Goal: Transaction & Acquisition: Purchase product/service

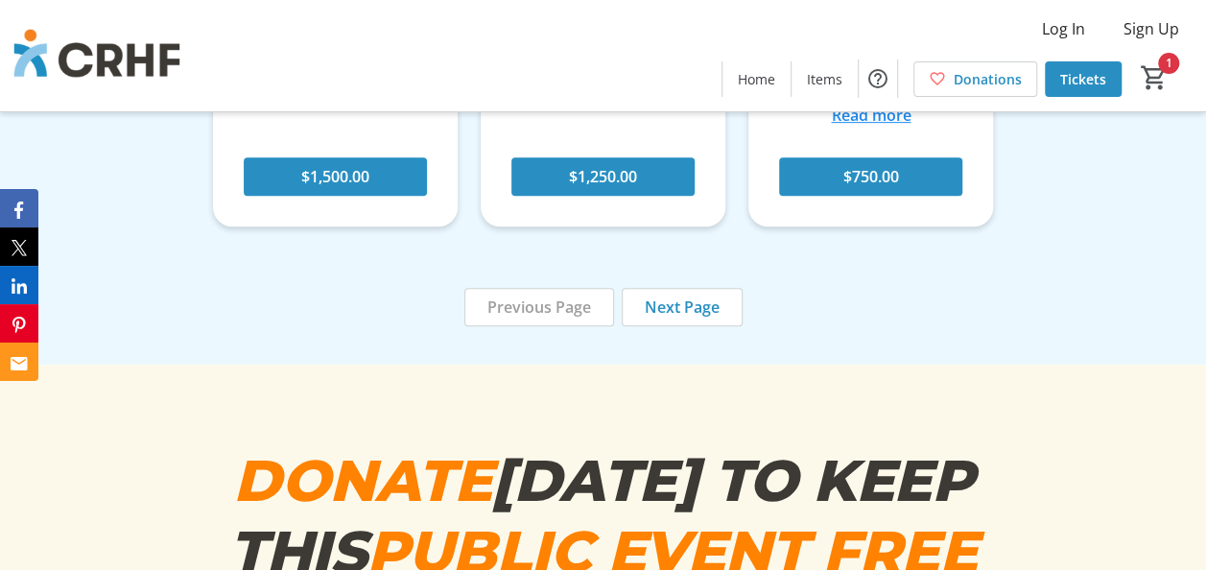
scroll to position [7483, 0]
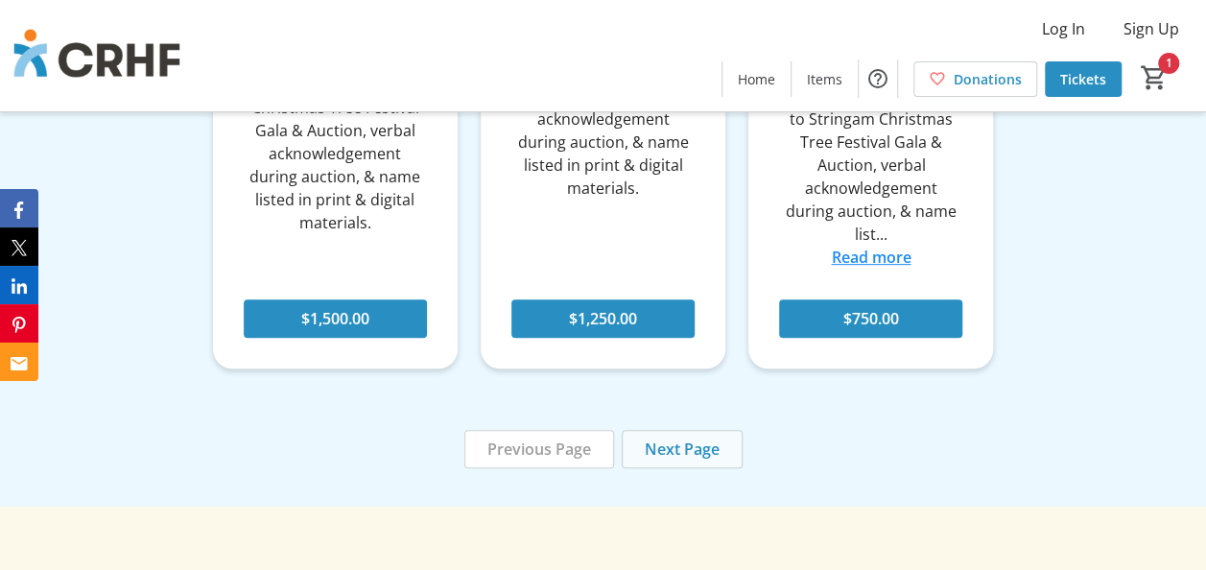
click at [666, 426] on span at bounding box center [682, 449] width 119 height 46
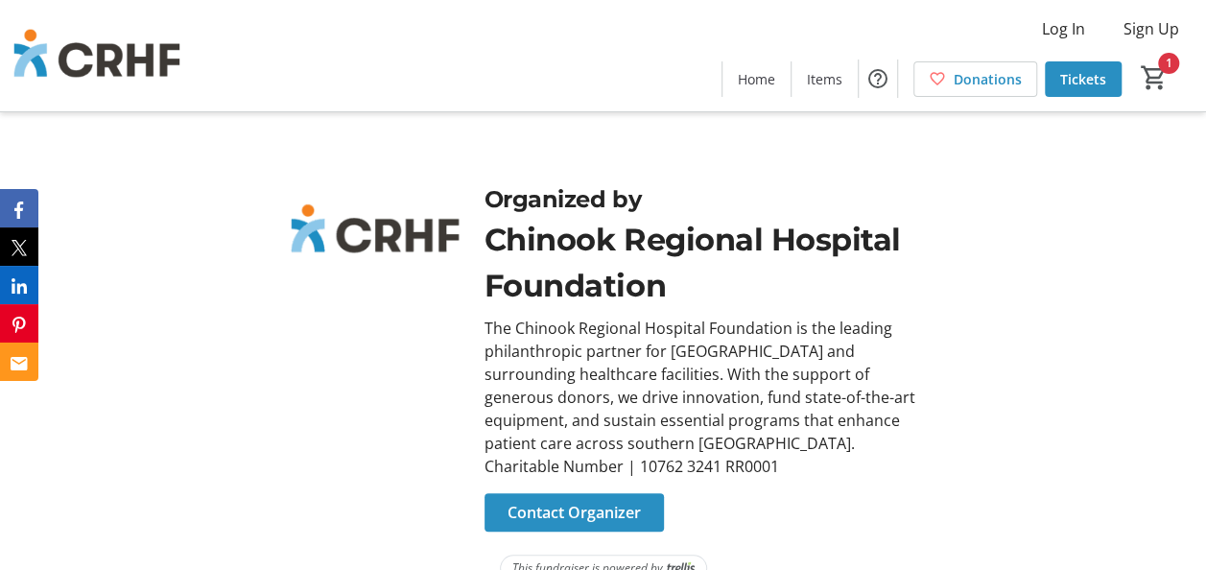
scroll to position [11382, 0]
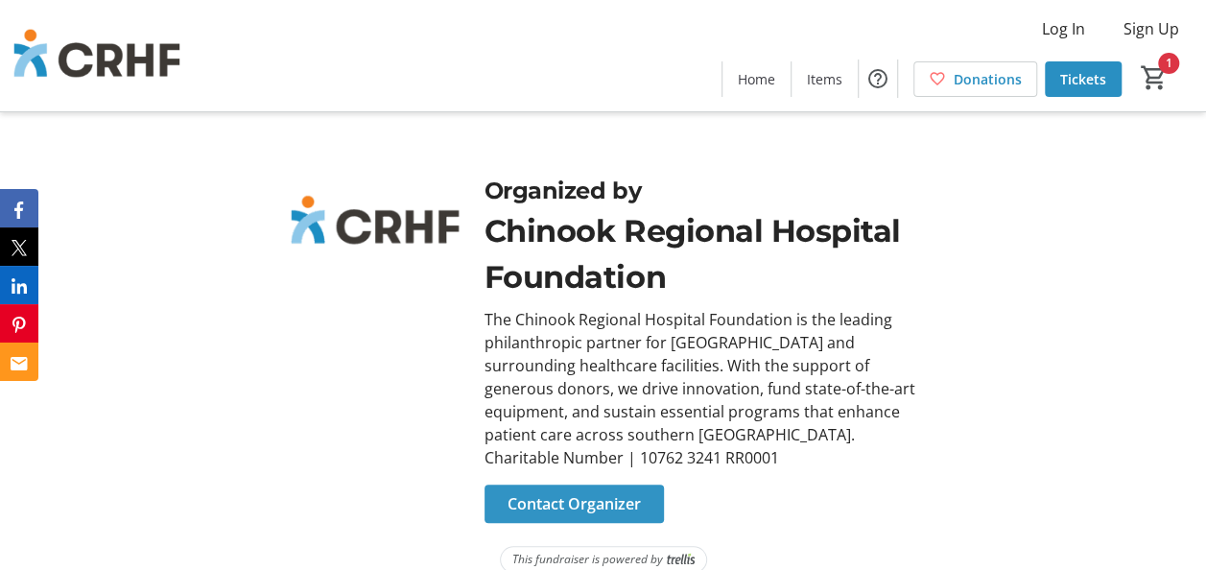
click at [612, 492] on span "Contact Organizer" at bounding box center [574, 503] width 133 height 23
click at [637, 492] on span "Contact Organizer" at bounding box center [574, 503] width 133 height 23
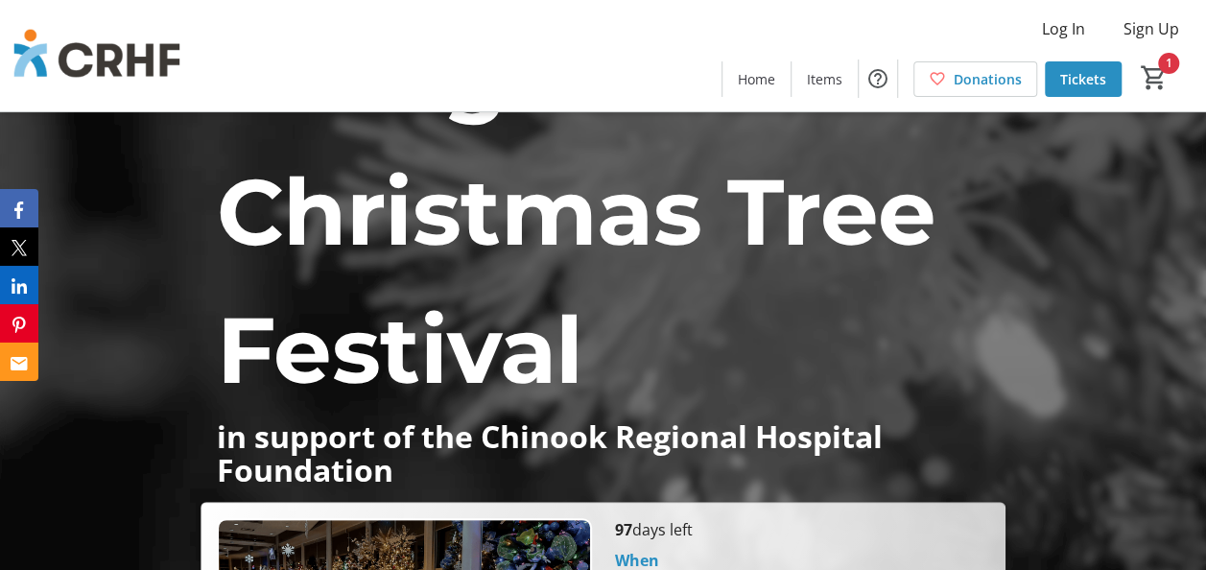
scroll to position [0, 0]
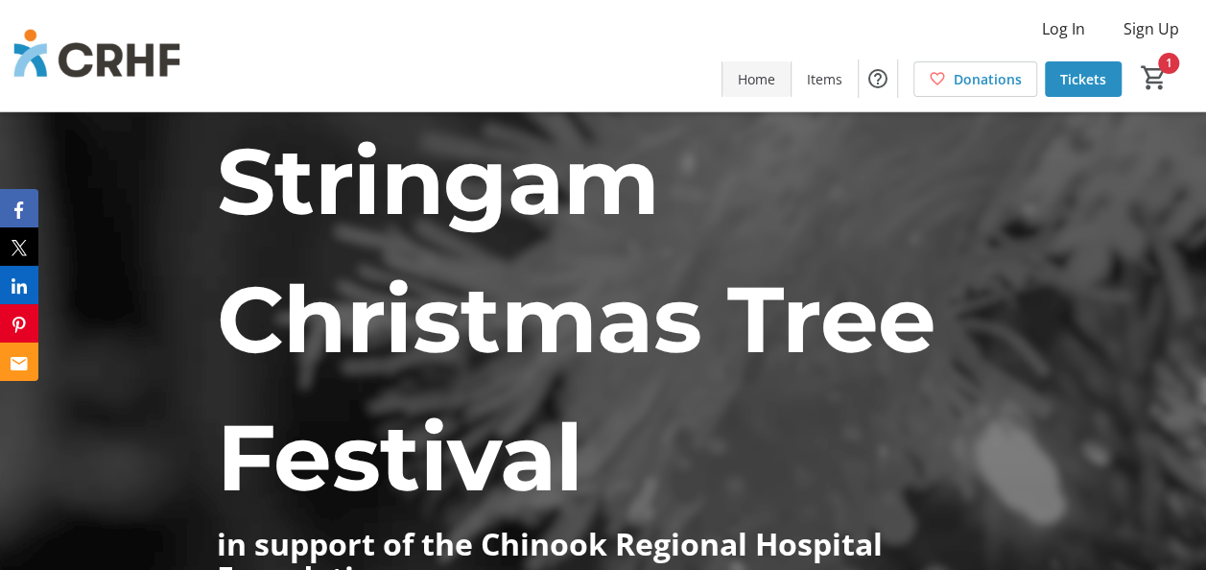
click at [771, 83] on span "Home" at bounding box center [756, 79] width 37 height 20
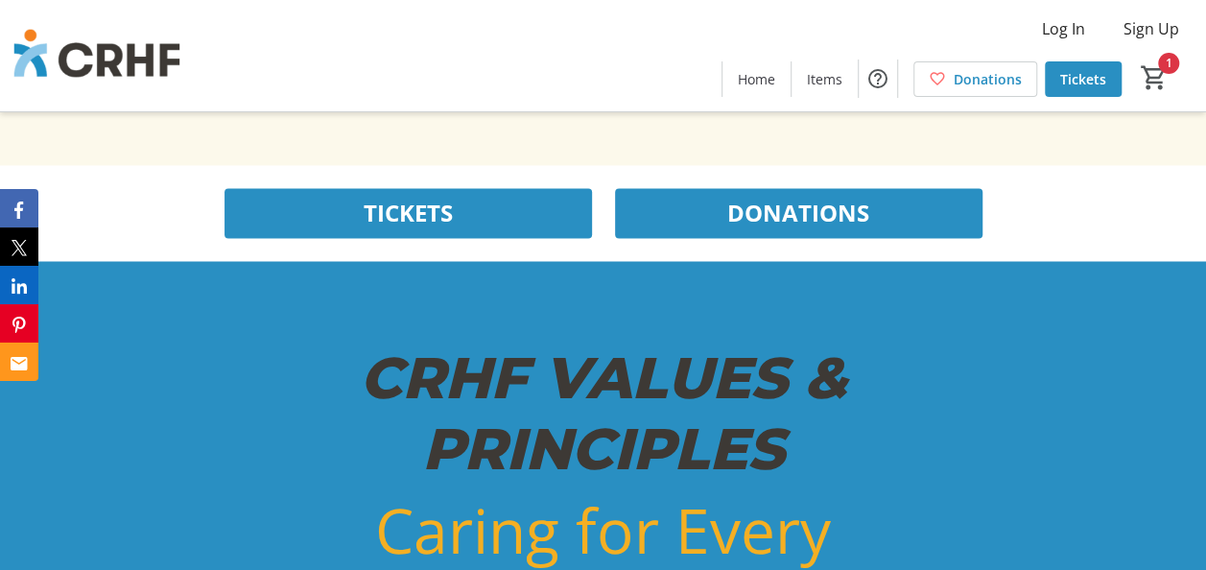
scroll to position [5085, 0]
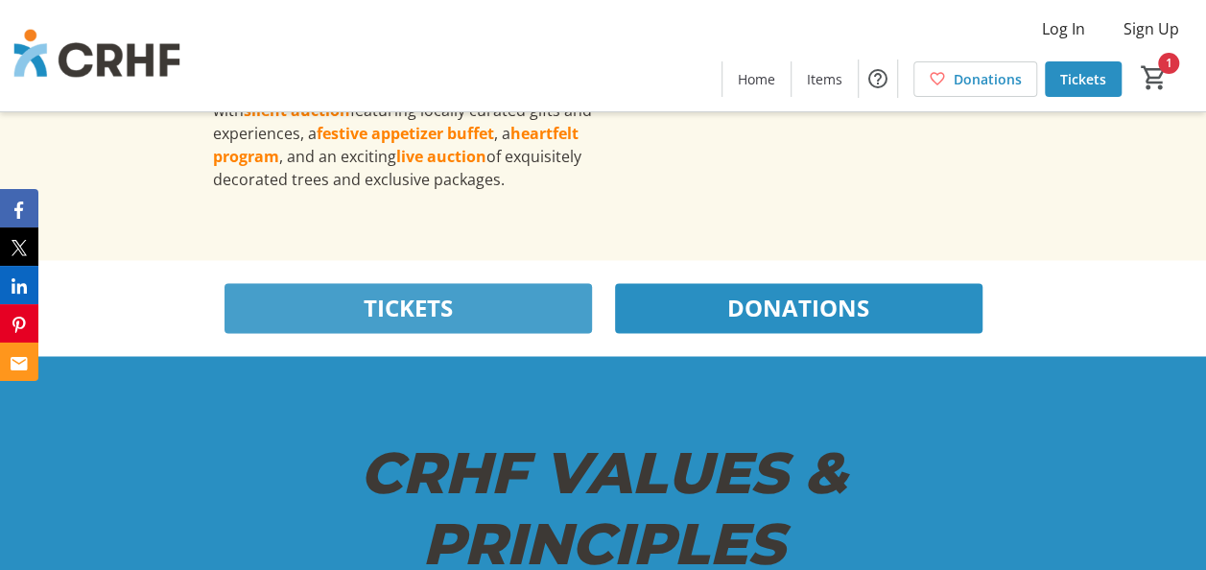
click at [542, 331] on span at bounding box center [408, 308] width 367 height 46
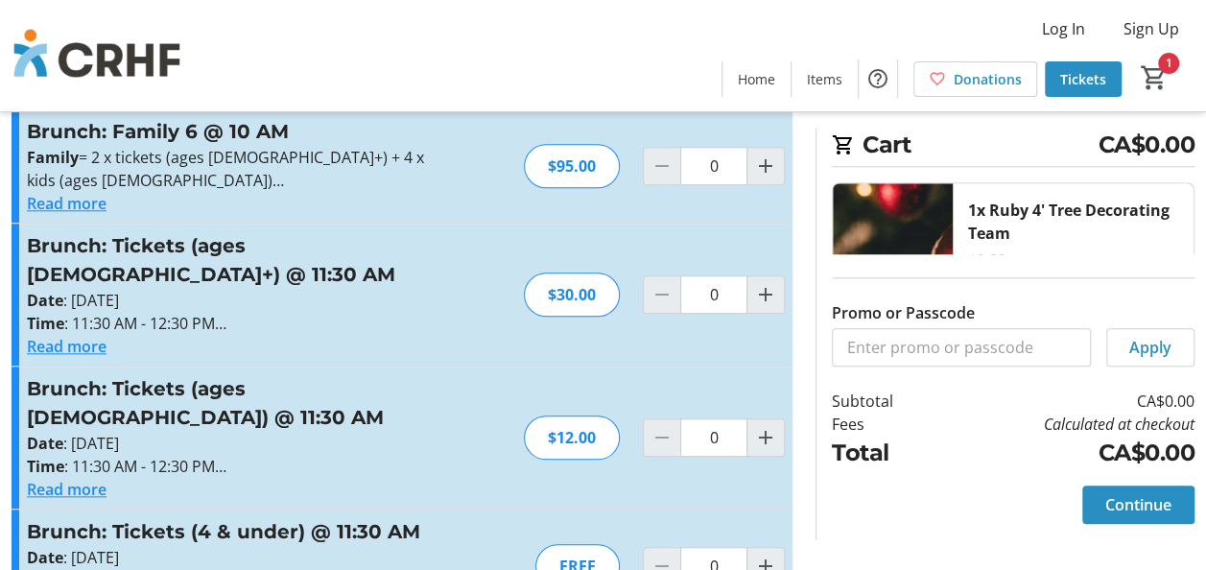
scroll to position [626, 0]
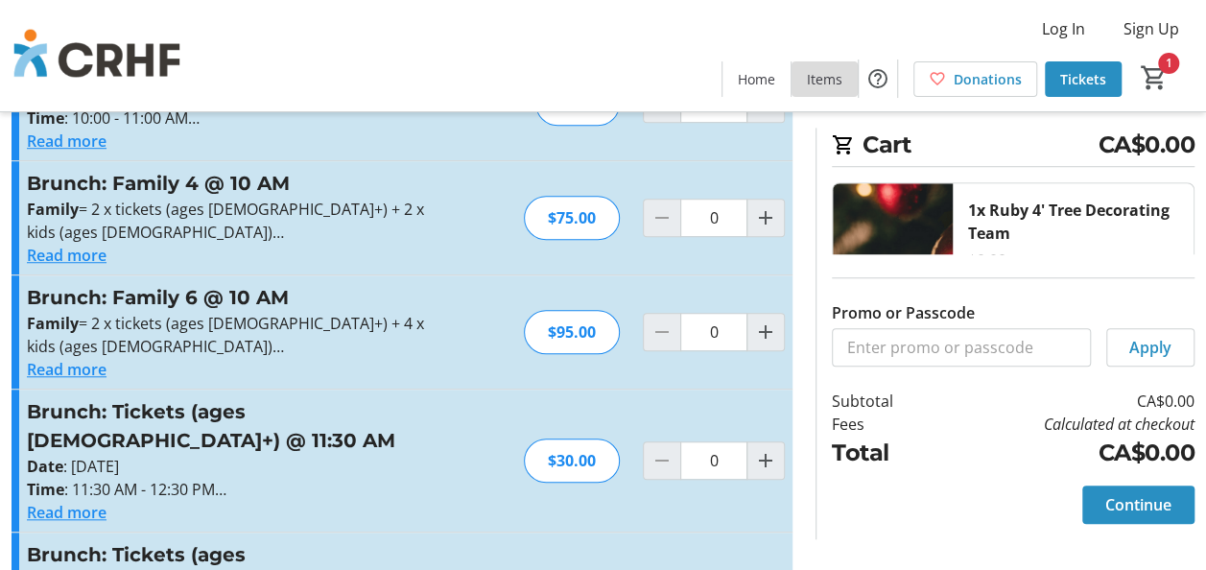
click at [830, 82] on span "Items" at bounding box center [824, 79] width 35 height 20
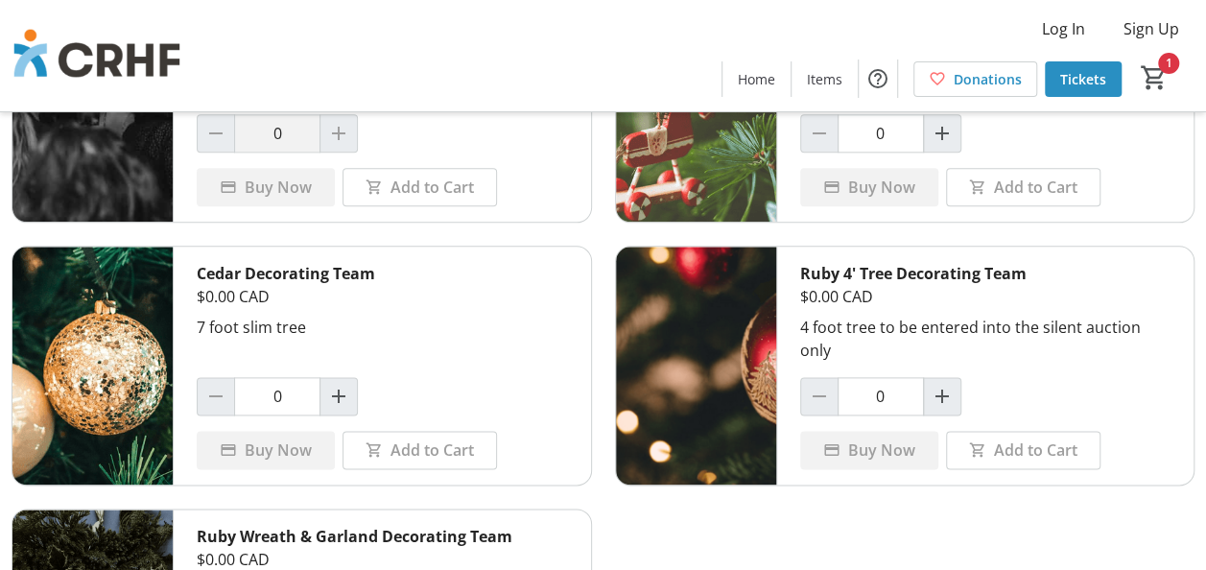
scroll to position [1046, 0]
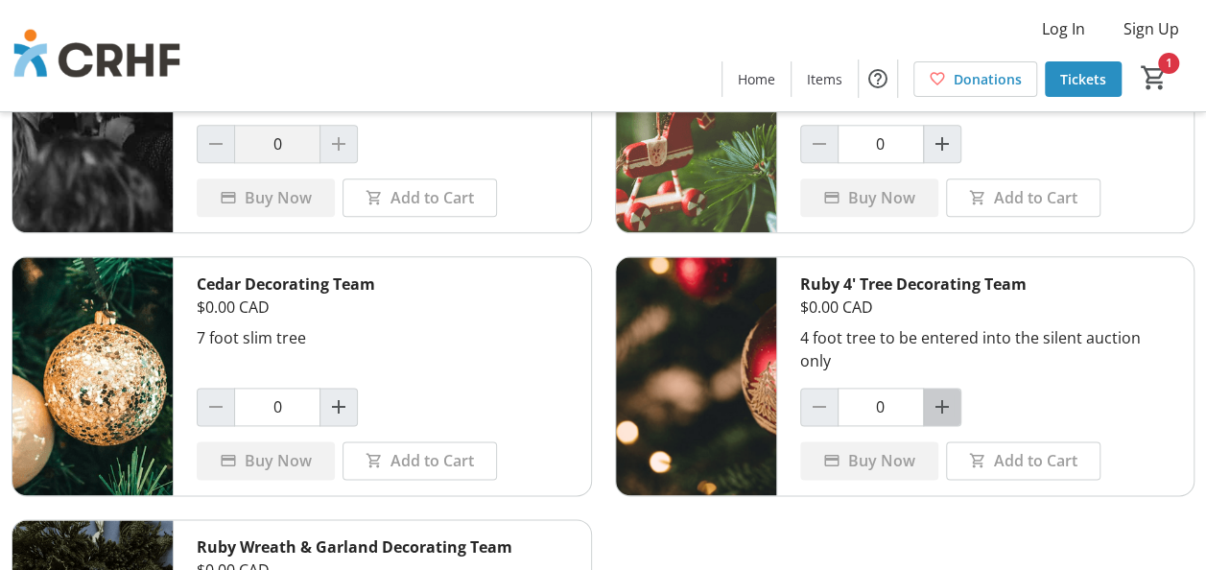
click at [935, 395] on mat-icon "Increment by one" at bounding box center [942, 406] width 23 height 23
type input "1"
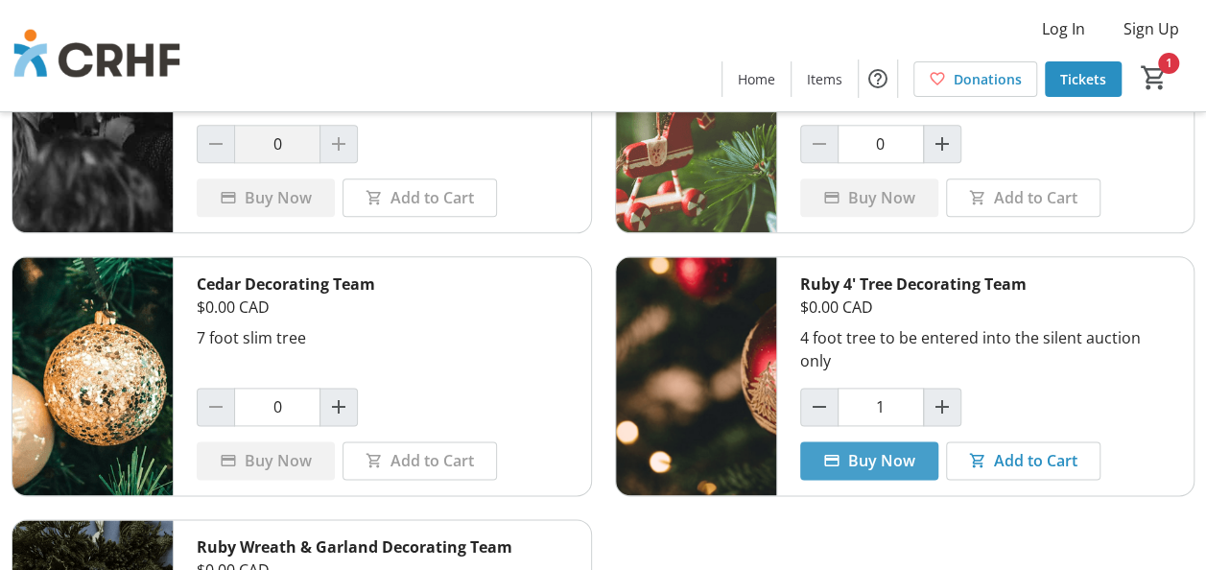
click at [886, 449] on span "Buy Now" at bounding box center [881, 460] width 67 height 23
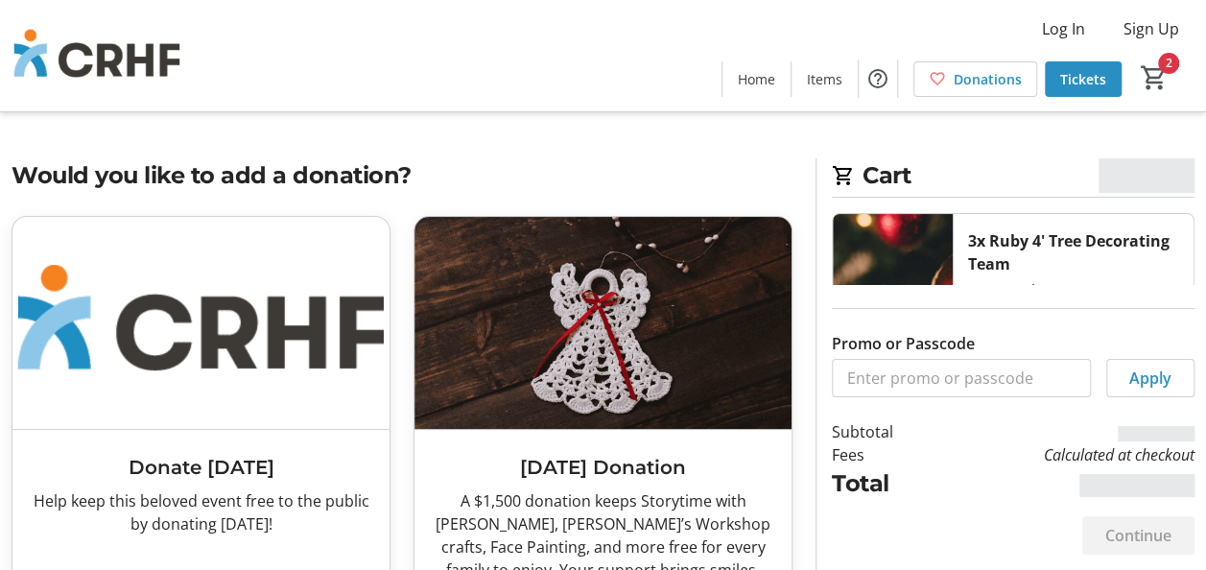
type input "2"
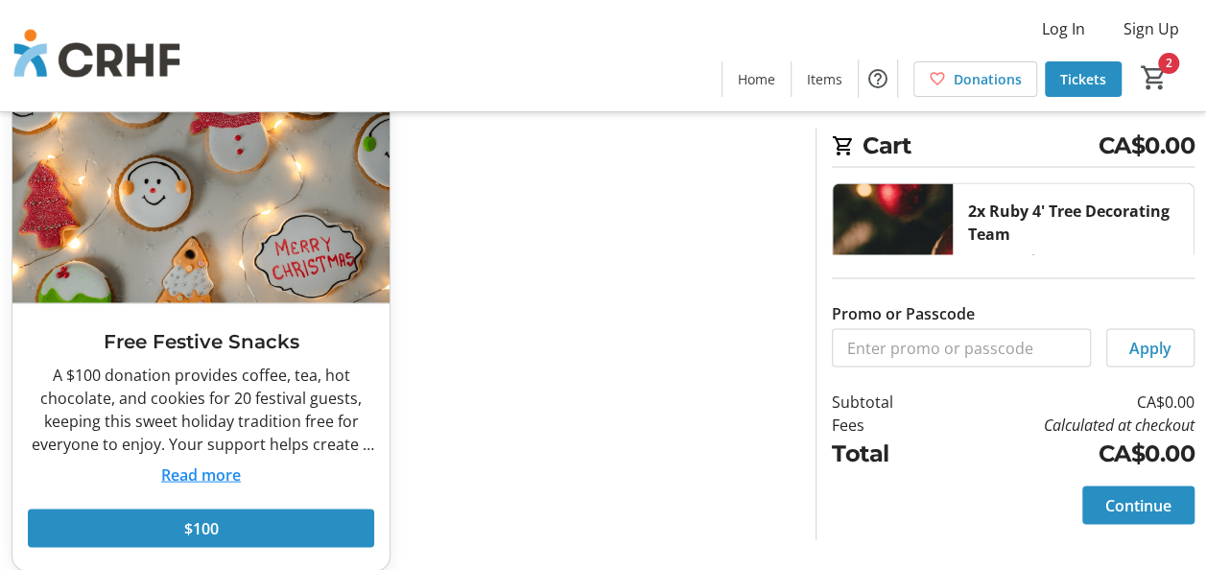
scroll to position [1690, 0]
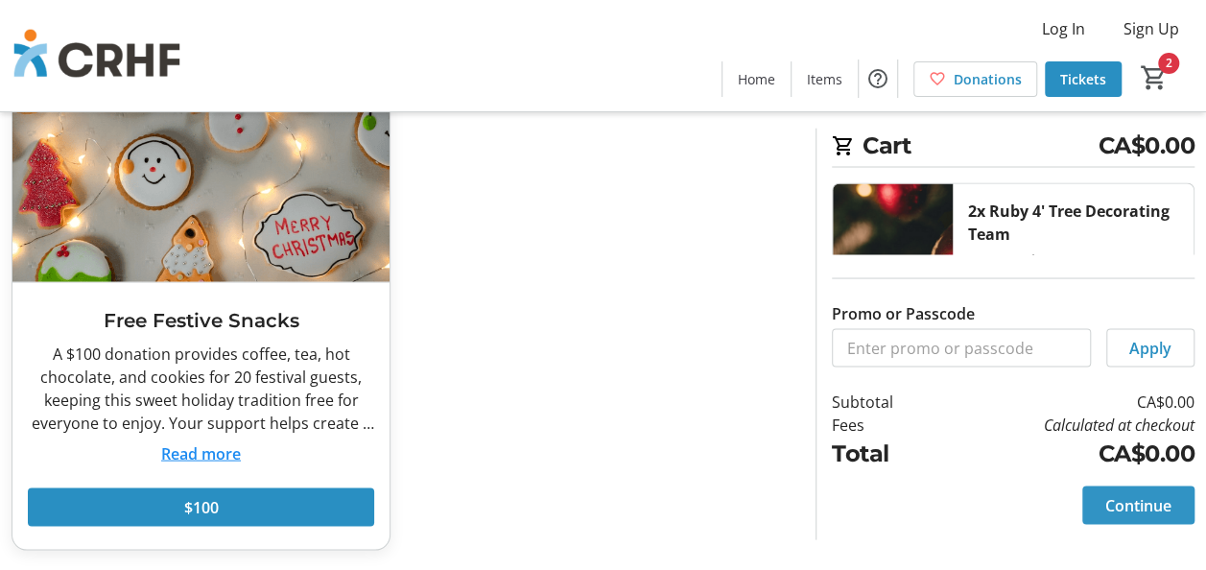
click at [1101, 491] on span at bounding box center [1138, 505] width 112 height 46
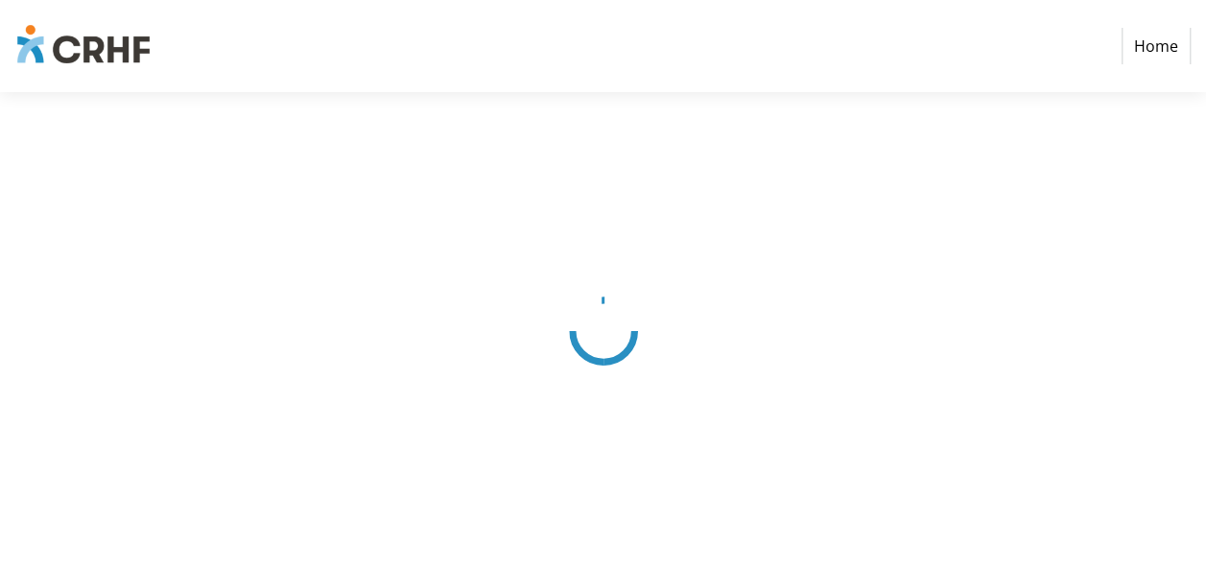
select select "CA"
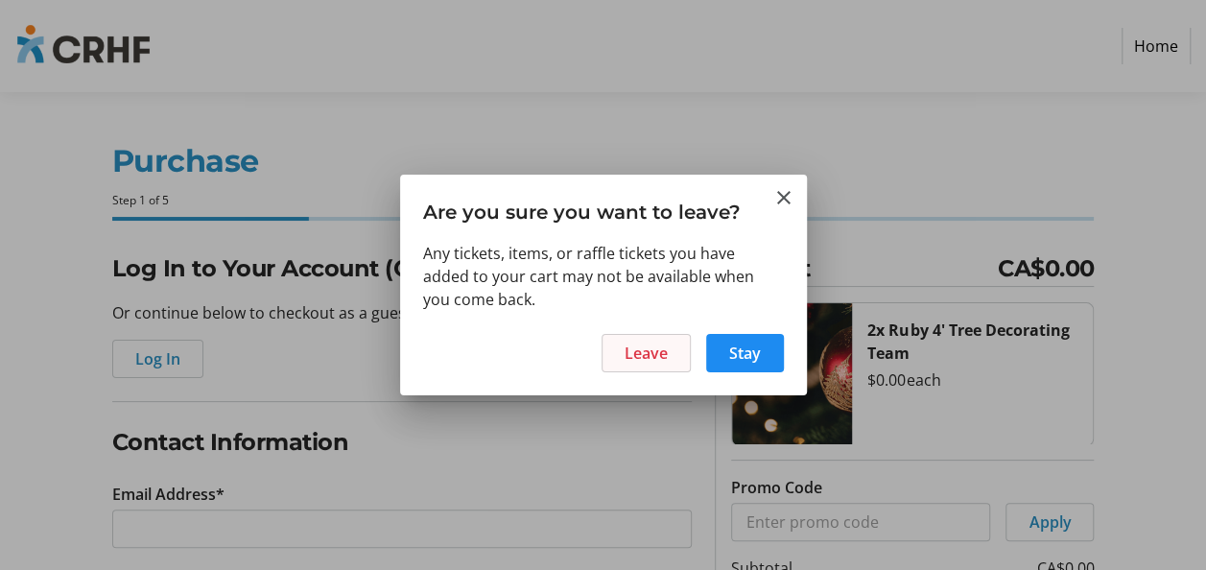
click at [670, 355] on span at bounding box center [646, 353] width 87 height 46
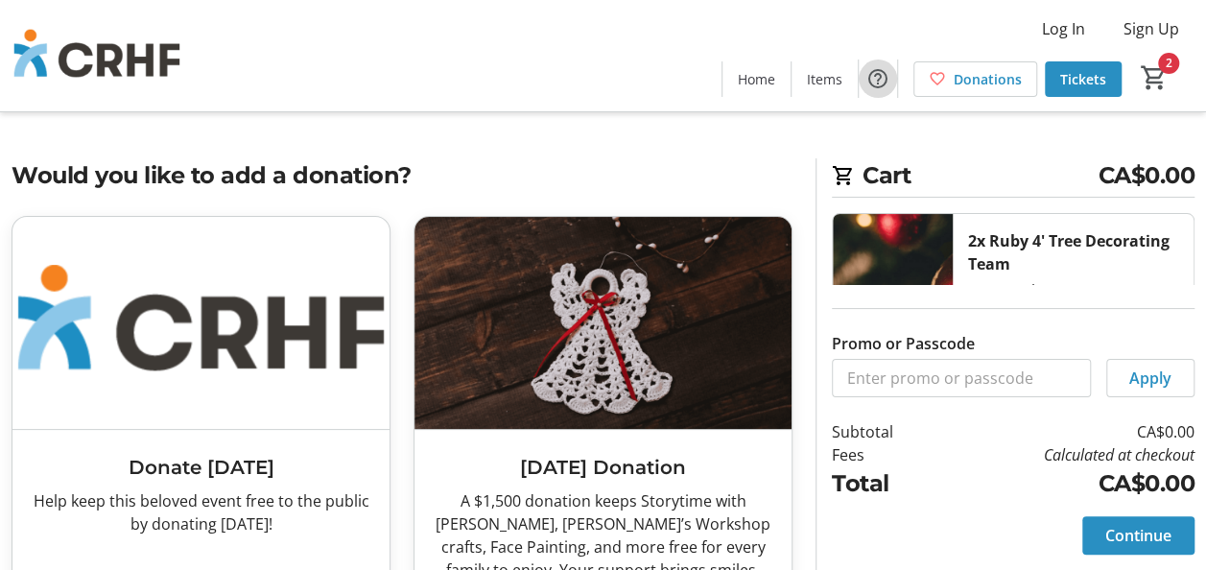
click at [889, 75] on mat-icon "Help" at bounding box center [877, 78] width 23 height 23
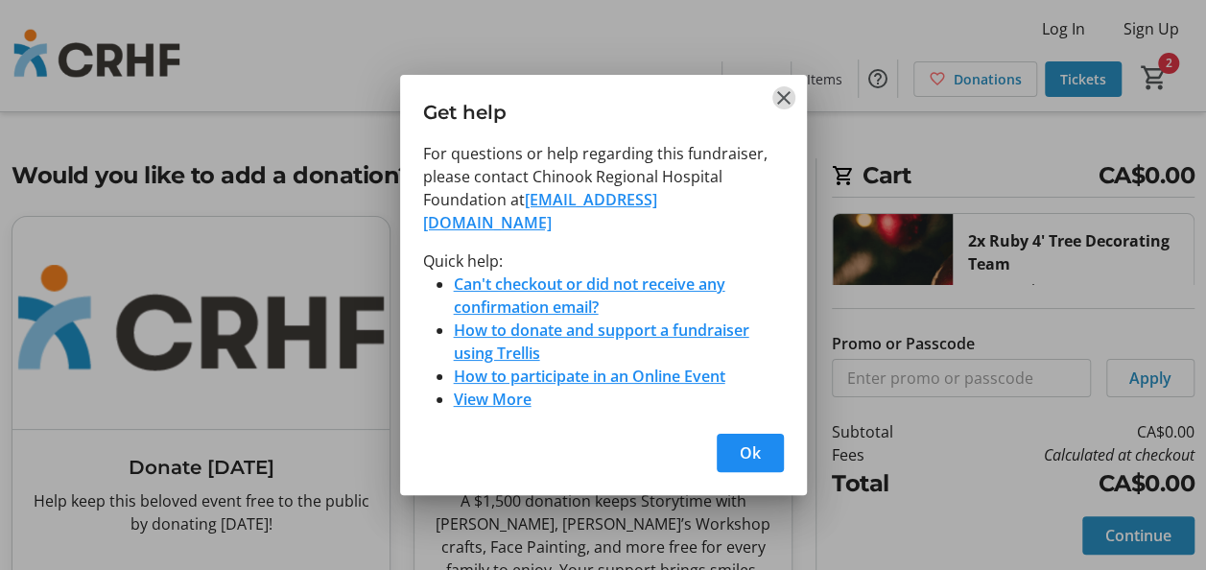
click at [785, 106] on mat-icon "Close" at bounding box center [783, 97] width 23 height 23
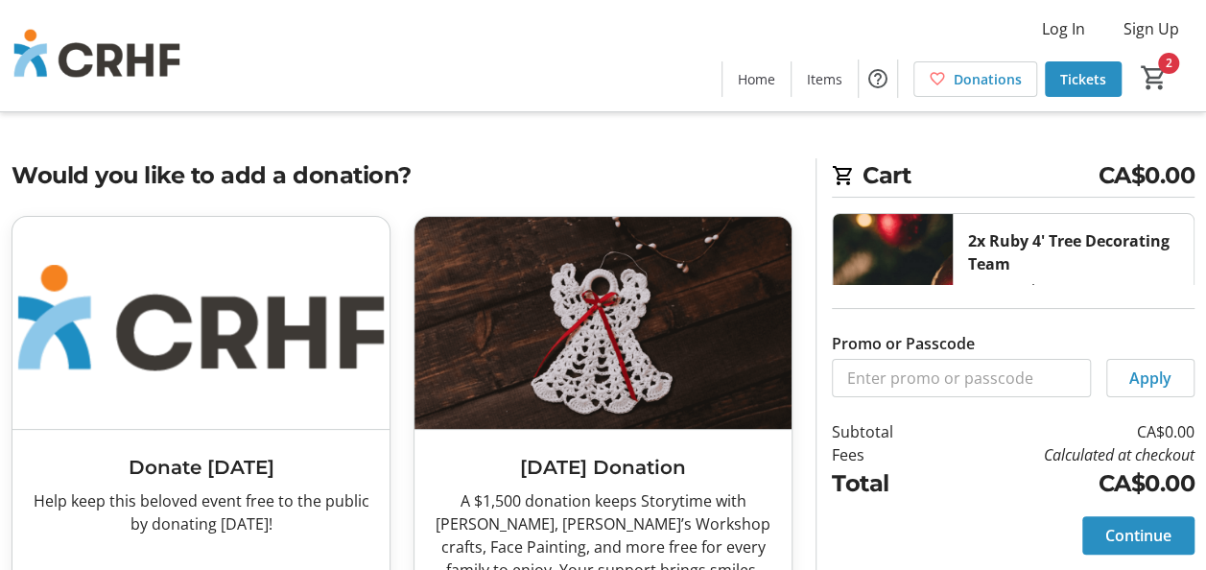
click at [943, 70] on mat-icon at bounding box center [937, 78] width 17 height 17
click at [1162, 65] on mat-icon "2" at bounding box center [1154, 77] width 29 height 29
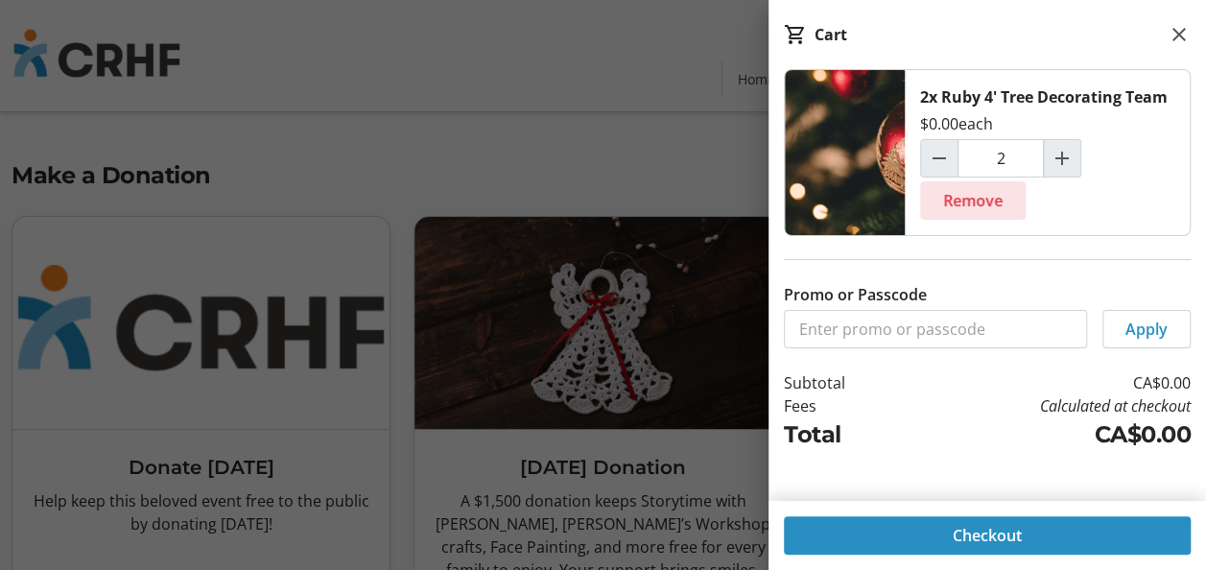
click at [959, 209] on span "Remove" at bounding box center [972, 200] width 59 height 23
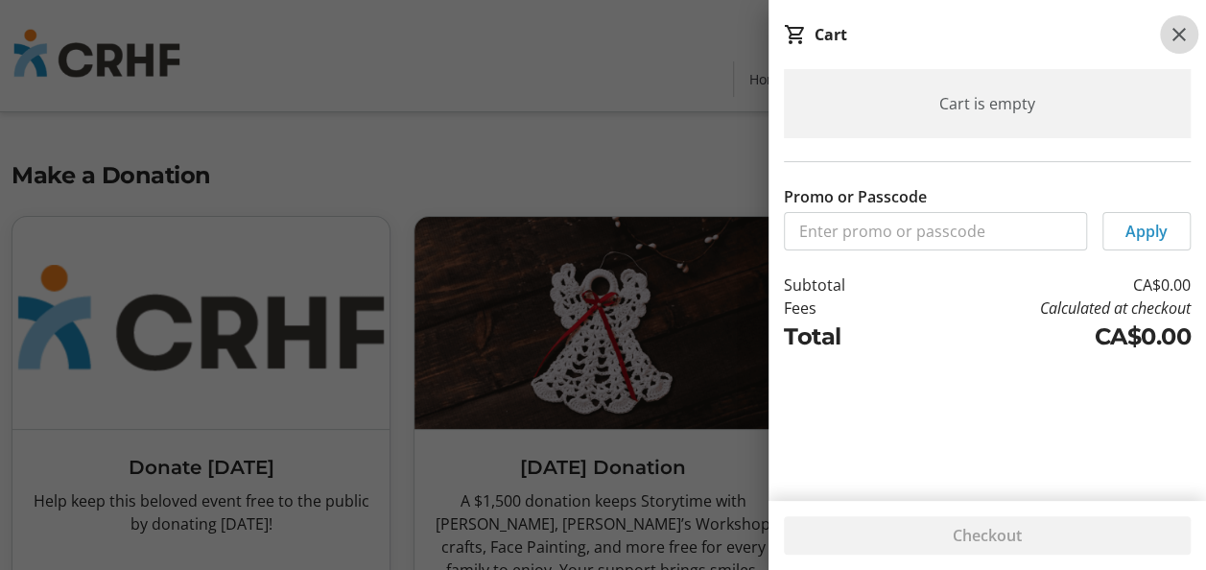
click at [1178, 26] on mat-icon at bounding box center [1179, 34] width 23 height 23
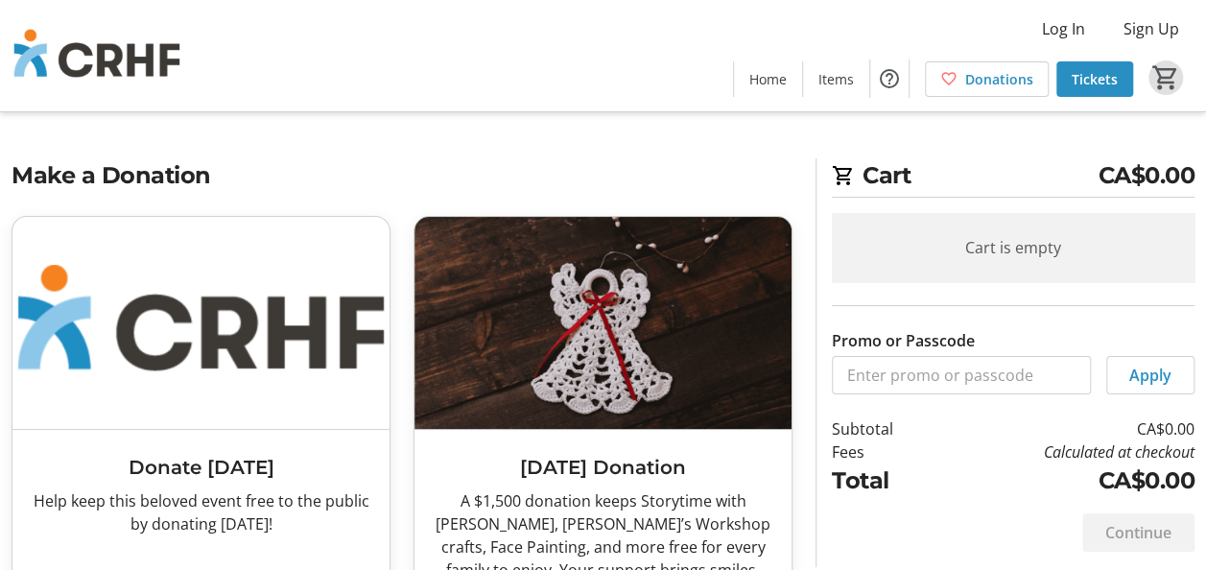
click at [772, 79] on span "Home" at bounding box center [767, 79] width 37 height 20
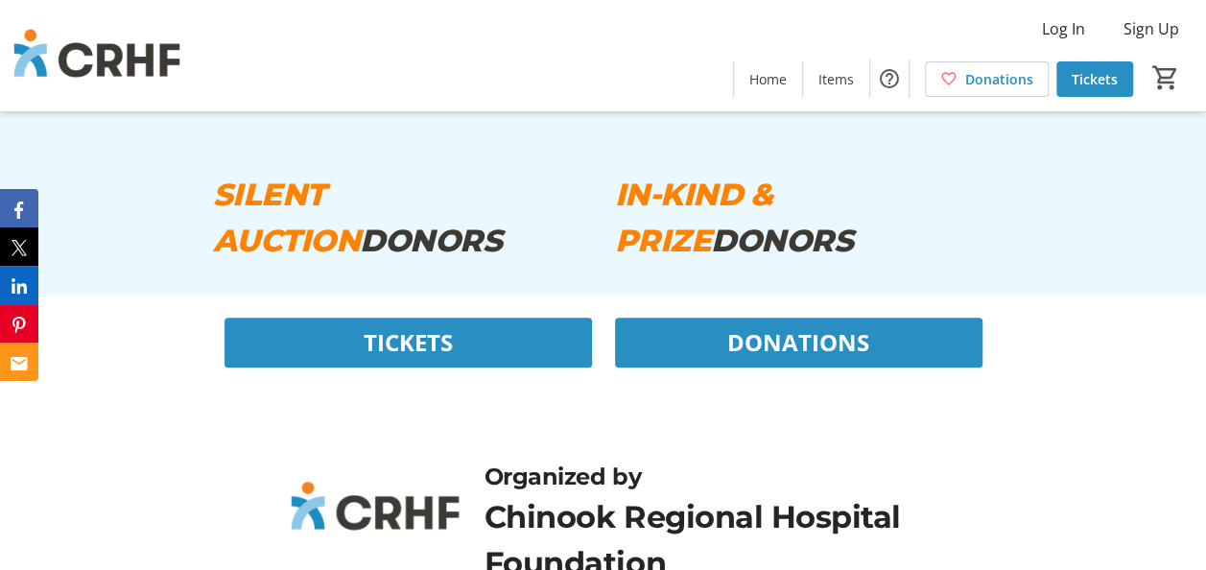
scroll to position [11072, 0]
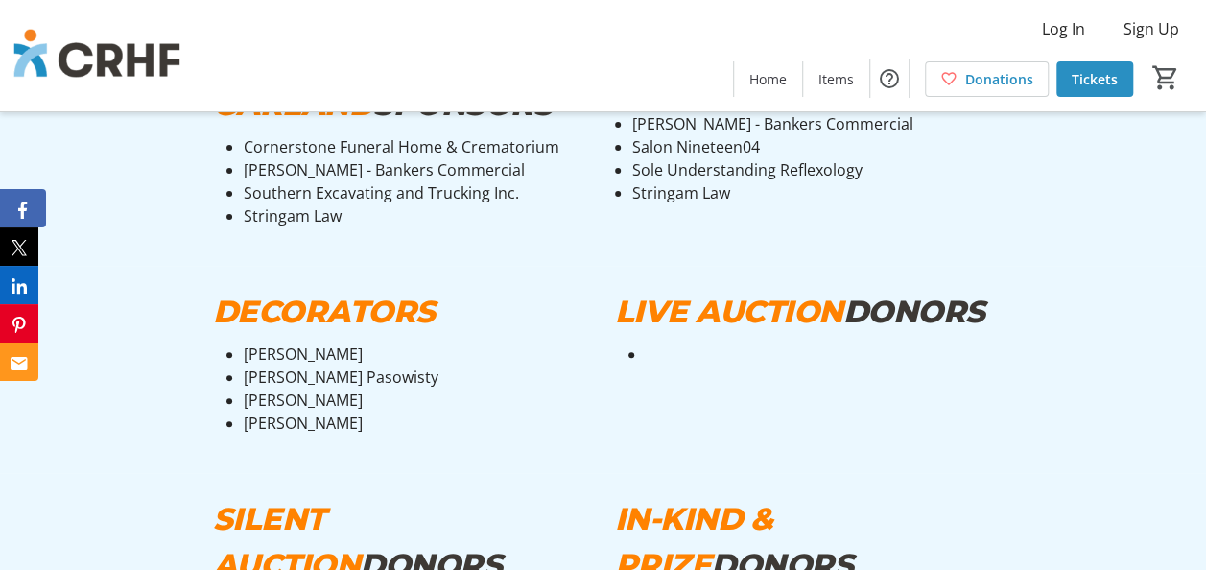
click at [12, 207] on button "Facebook" at bounding box center [23, 208] width 46 height 38
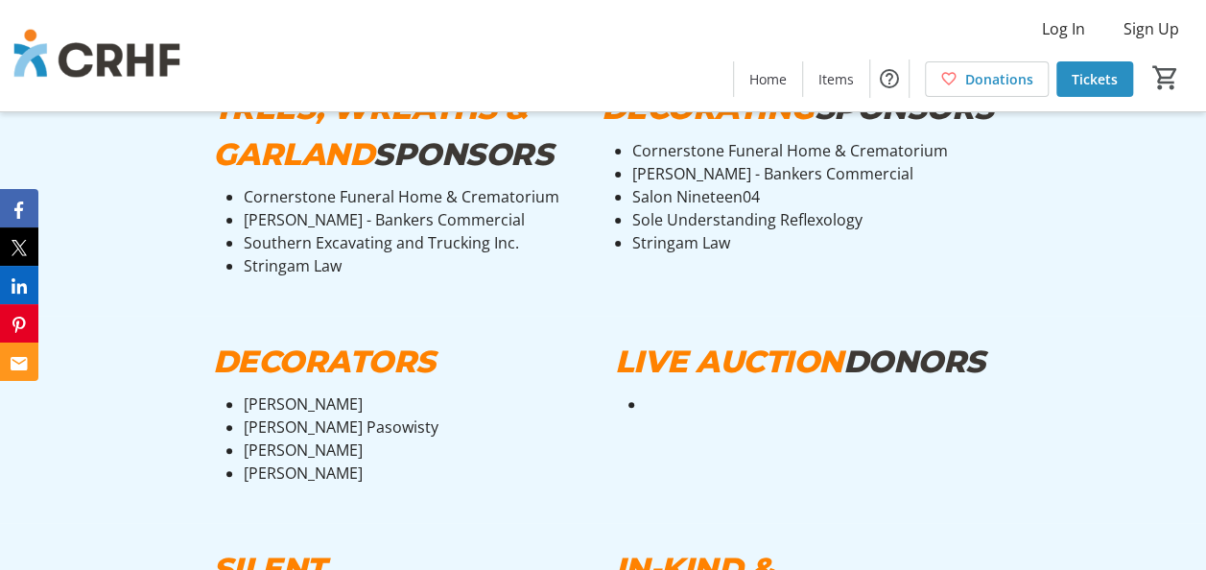
scroll to position [10880, 0]
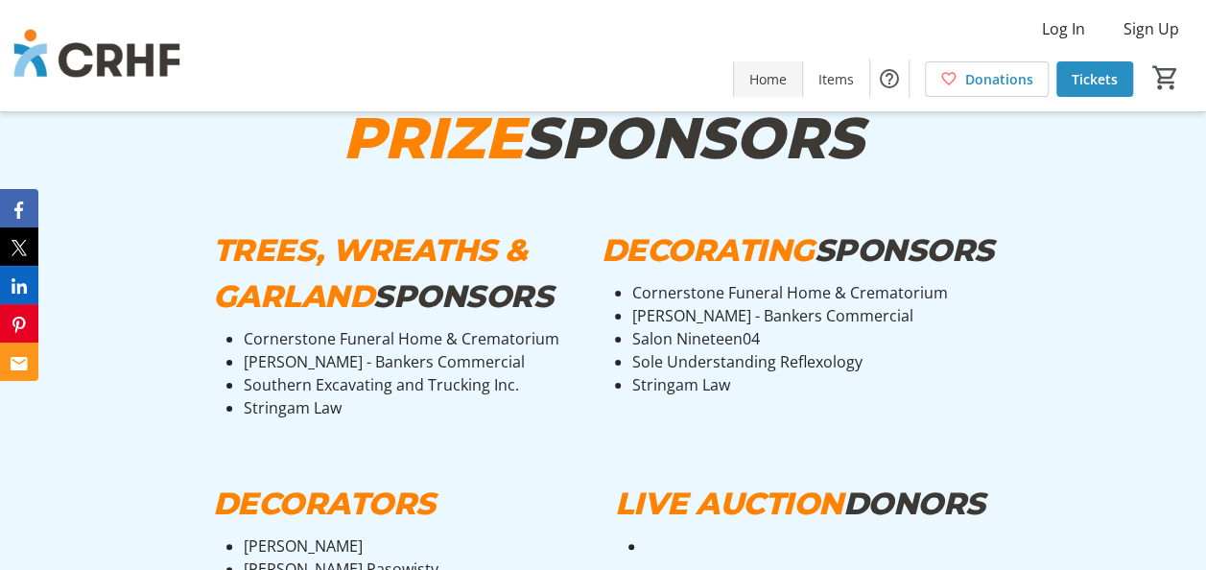
click at [773, 80] on span "Home" at bounding box center [767, 79] width 37 height 20
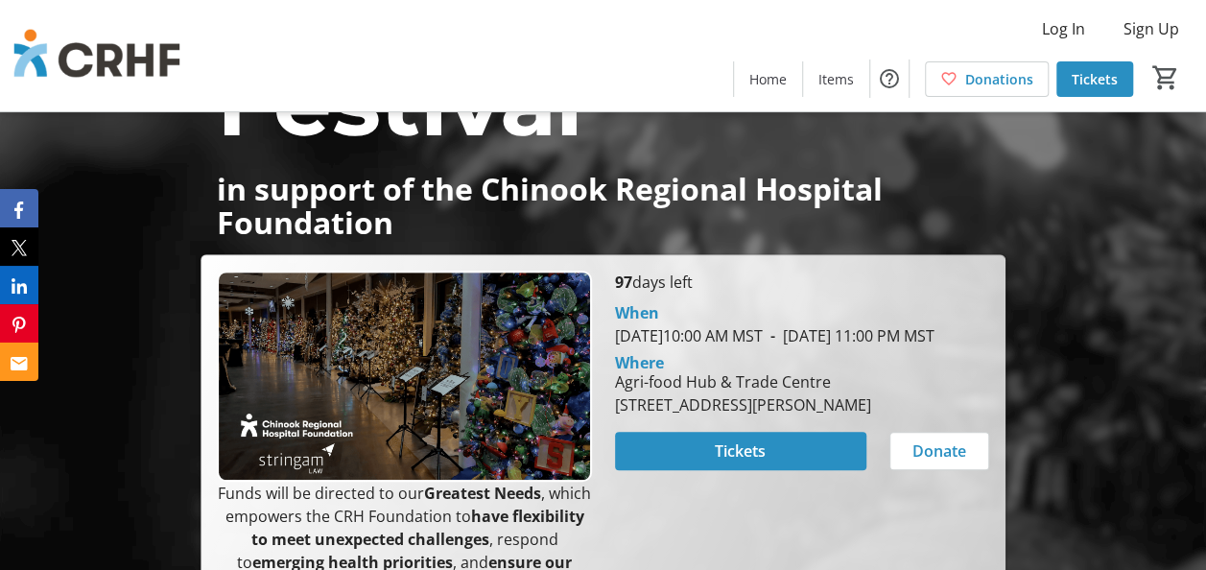
scroll to position [576, 0]
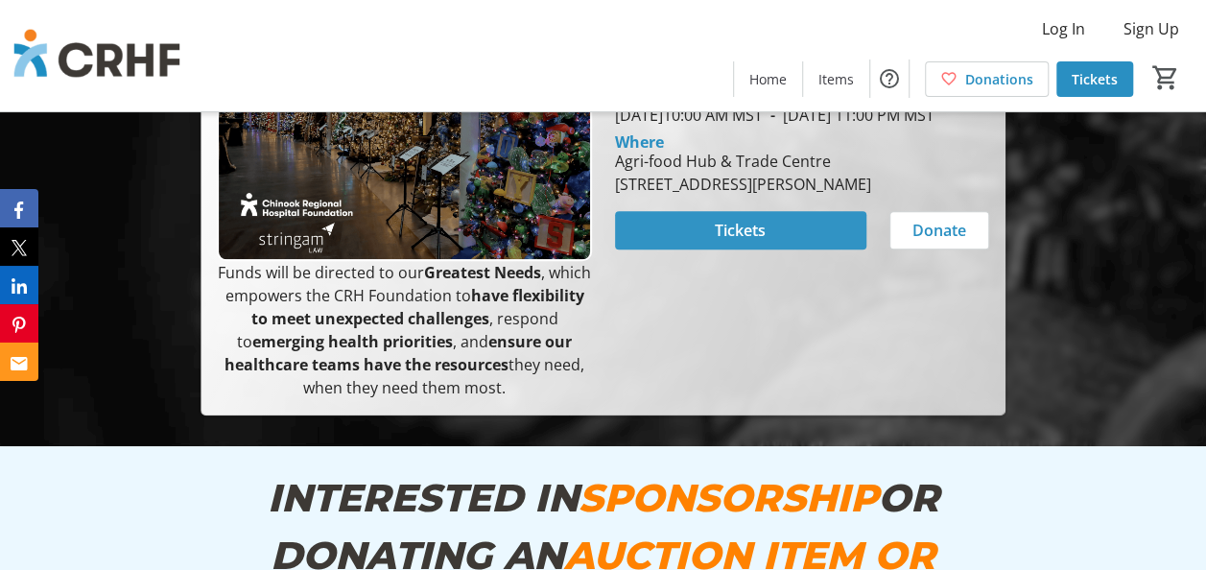
click at [712, 251] on span at bounding box center [740, 230] width 251 height 46
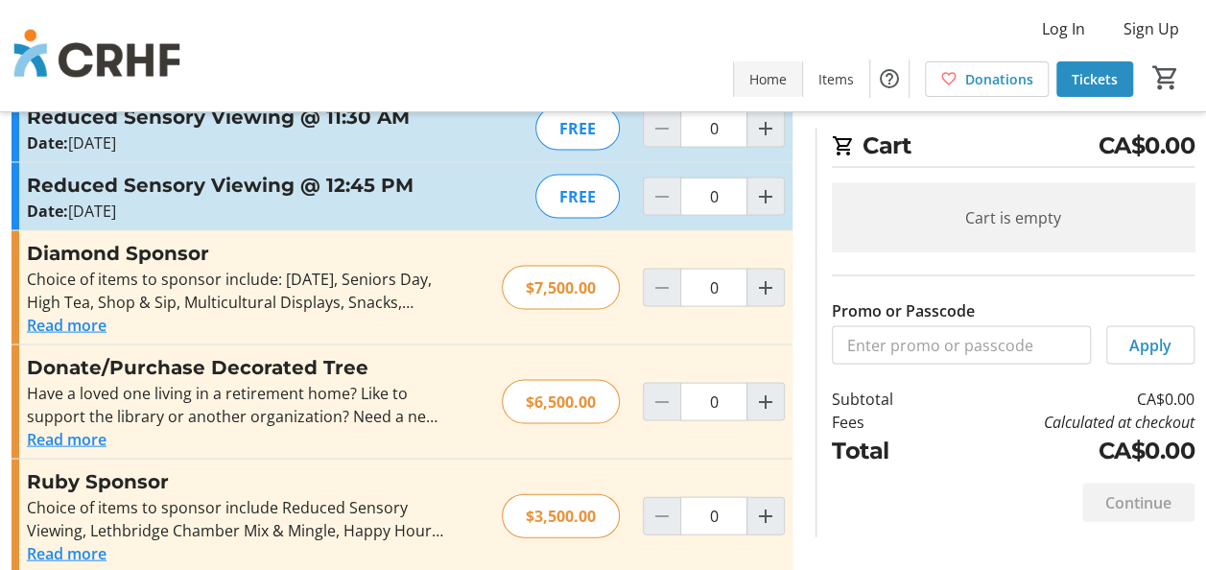
scroll to position [1394, 0]
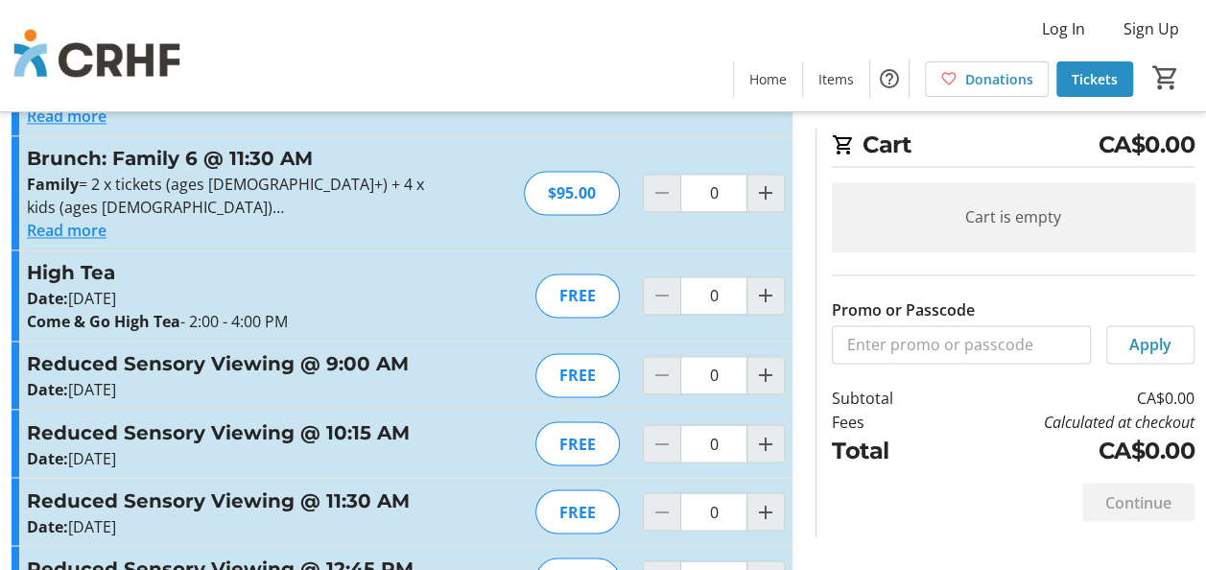
click at [136, 57] on img at bounding box center [97, 56] width 171 height 96
